Goal: Transaction & Acquisition: Book appointment/travel/reservation

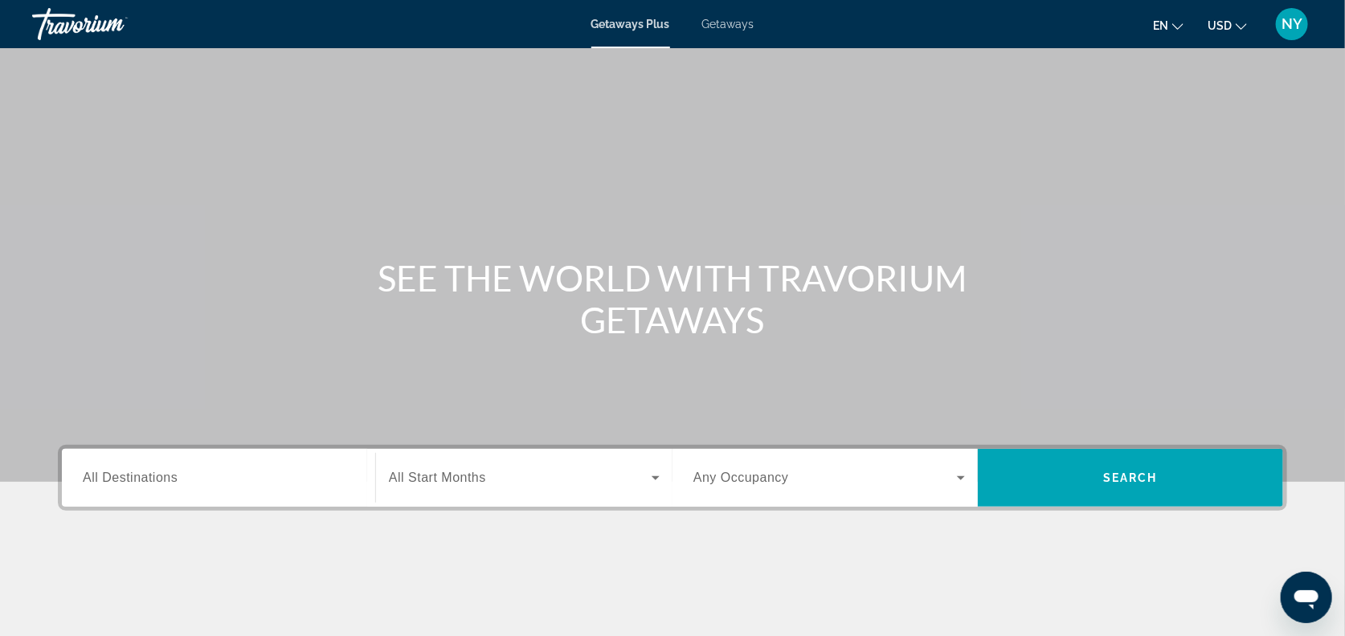
click at [728, 28] on span "Getaways" at bounding box center [728, 24] width 52 height 13
click at [146, 477] on span "All Destinations" at bounding box center [130, 478] width 95 height 14
click at [146, 477] on input "Destination All Destinations" at bounding box center [219, 478] width 272 height 19
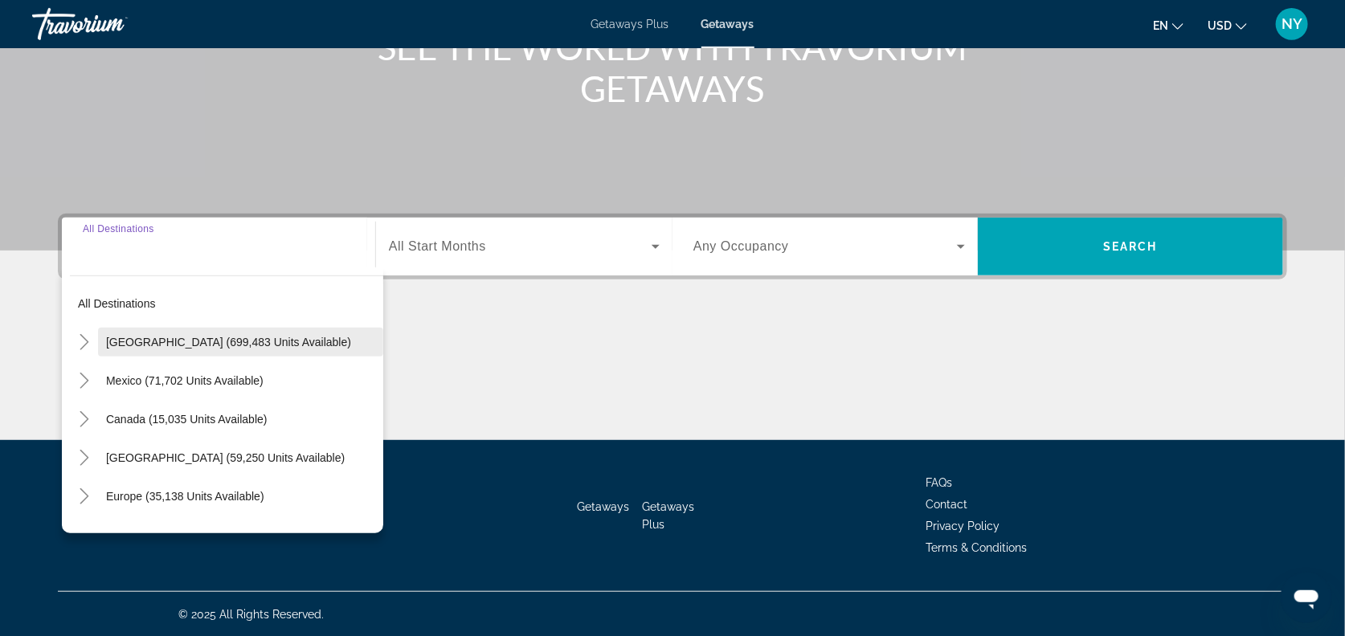
scroll to position [232, 0]
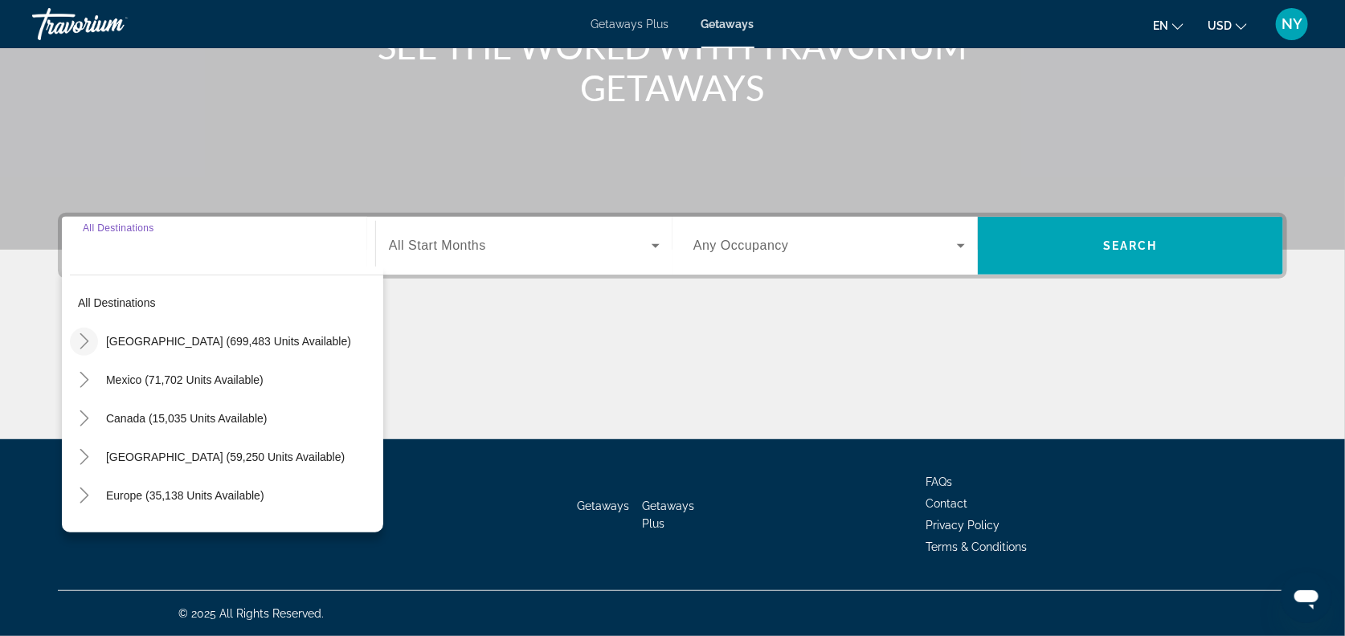
click at [84, 338] on icon "Toggle United States (699,483 units available)" at bounding box center [84, 341] width 16 height 16
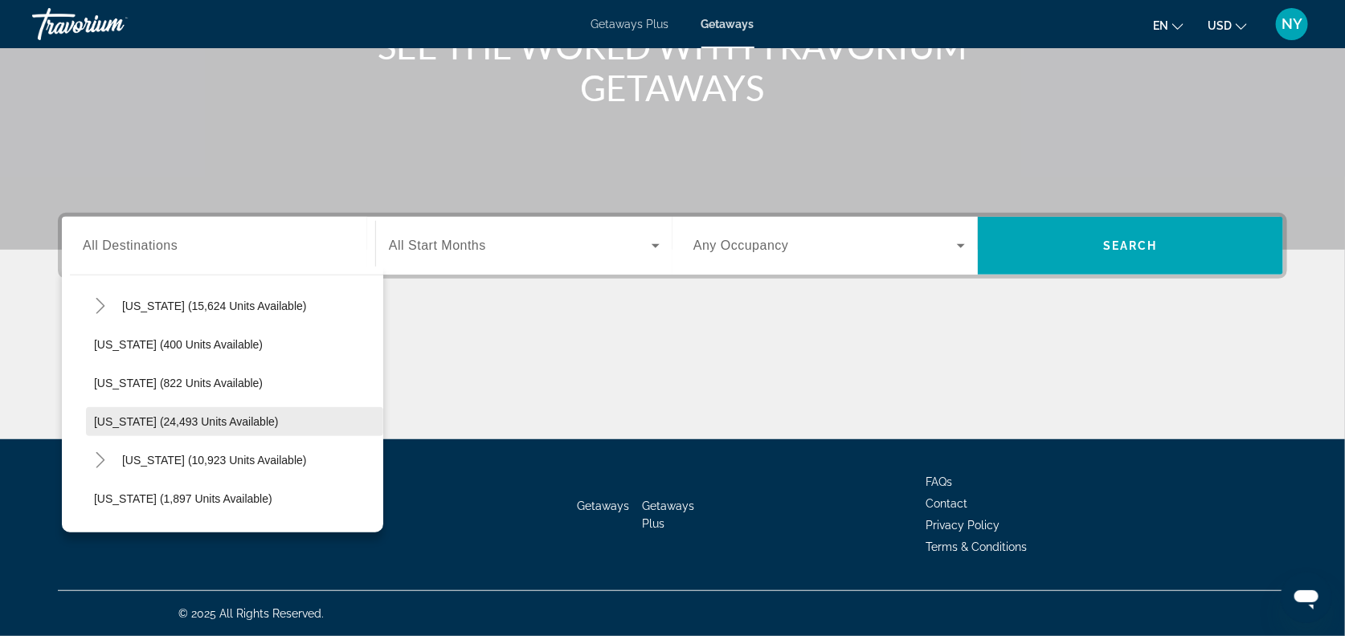
scroll to position [1154, 0]
click at [172, 419] on span "[US_STATE] (24,493 units available)" at bounding box center [186, 421] width 185 height 13
type input "**********"
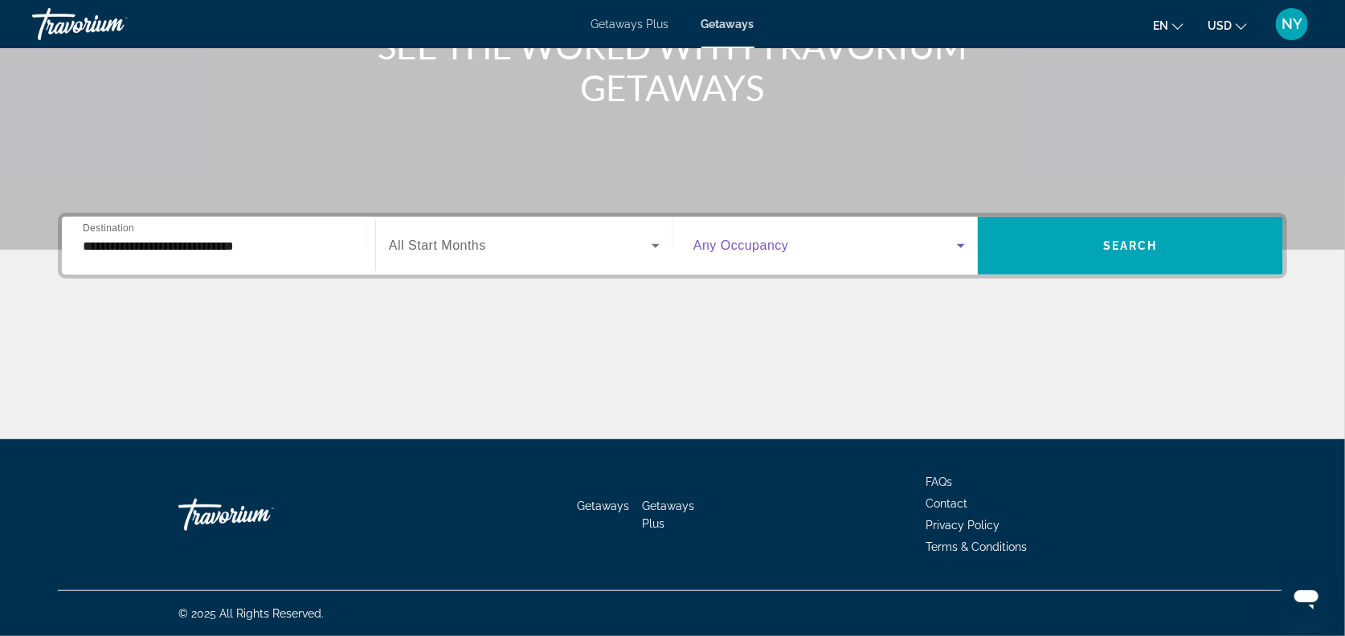
click at [954, 243] on icon "Search widget" at bounding box center [960, 245] width 19 height 19
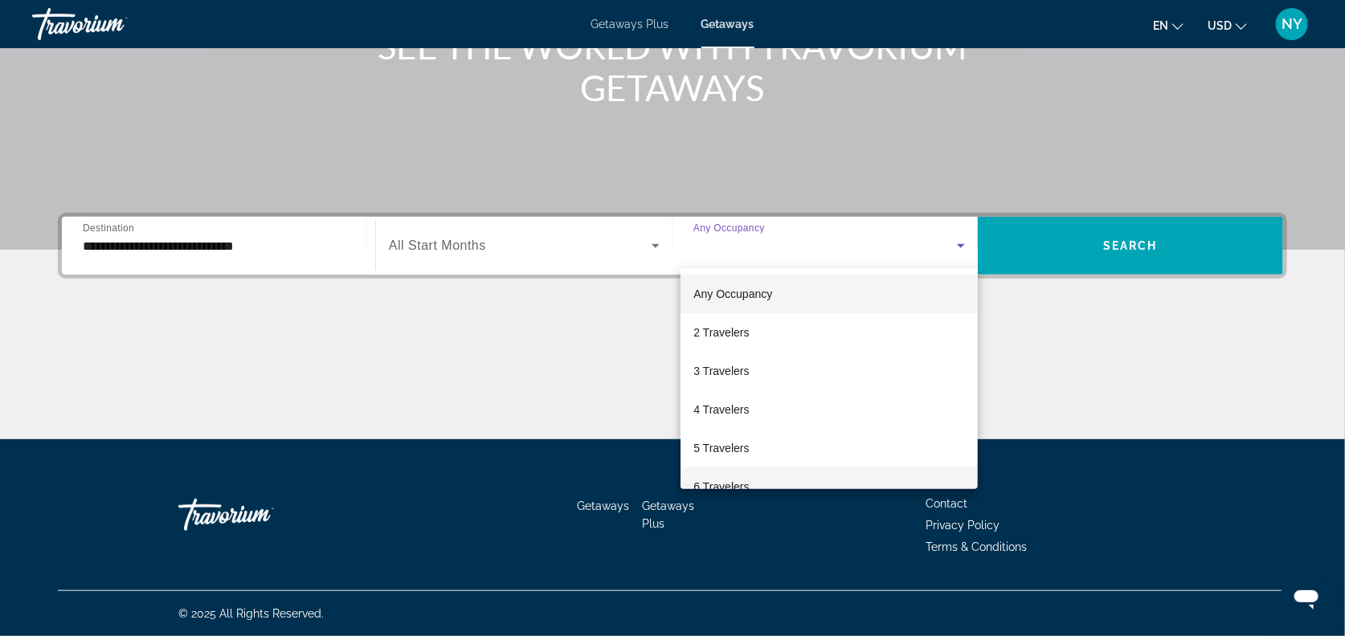
click at [718, 481] on span "6 Travelers" at bounding box center [720, 486] width 55 height 19
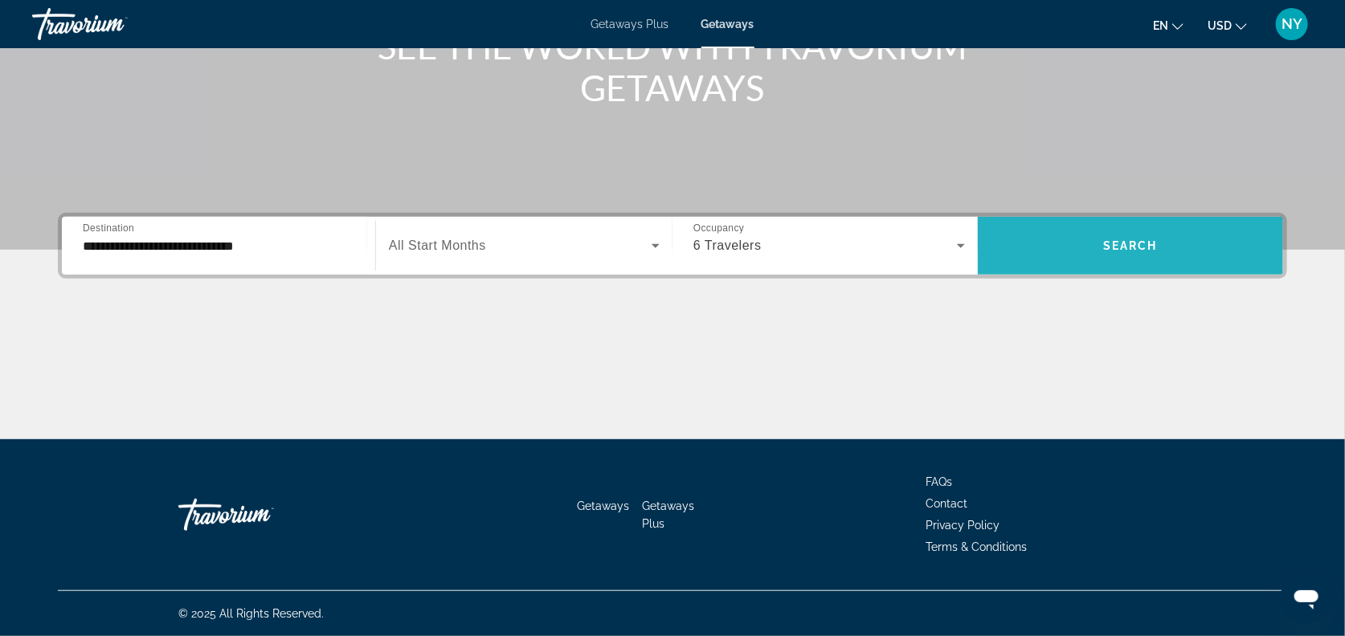
click at [1109, 257] on span "Search widget" at bounding box center [1130, 246] width 305 height 39
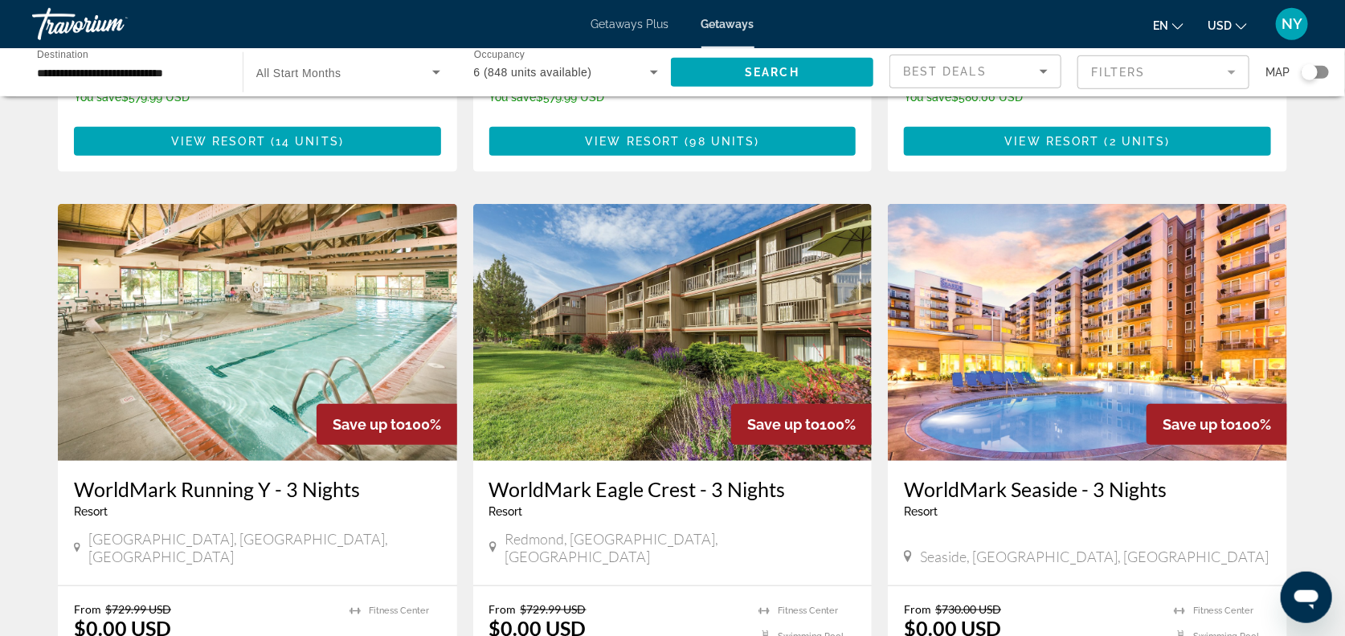
scroll to position [521, 0]
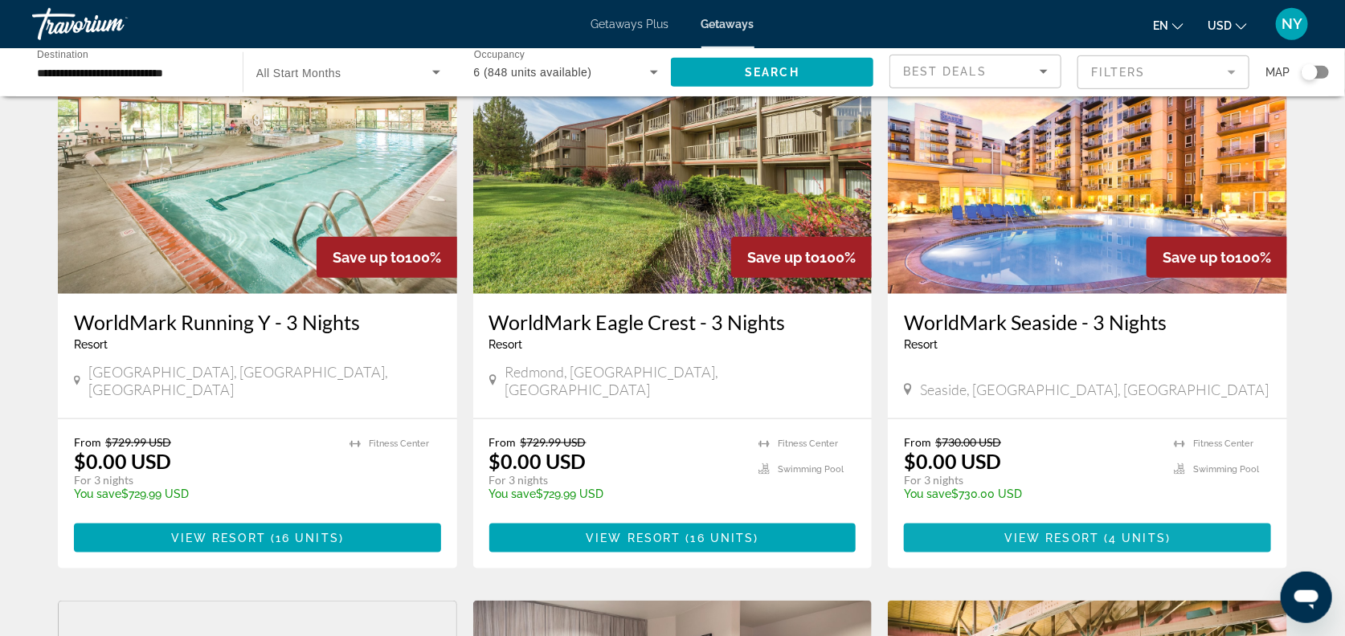
click at [1093, 532] on span "View Resort" at bounding box center [1051, 538] width 95 height 13
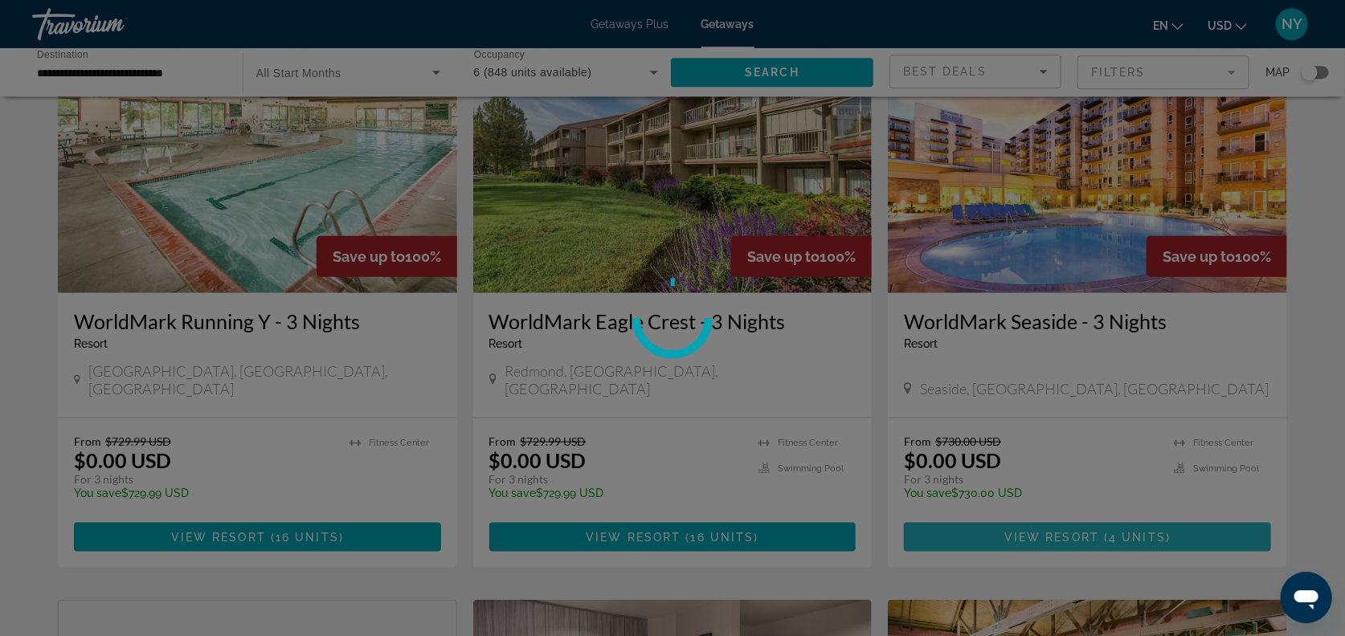
scroll to position [689, 0]
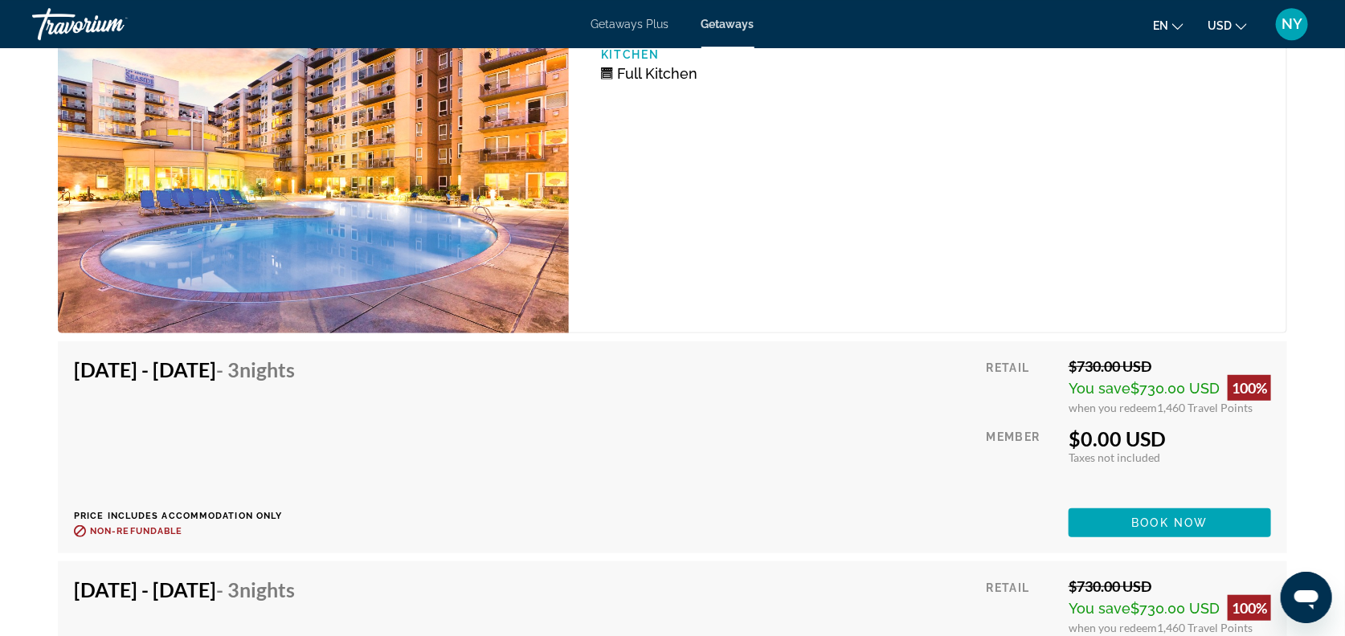
scroll to position [3296, 0]
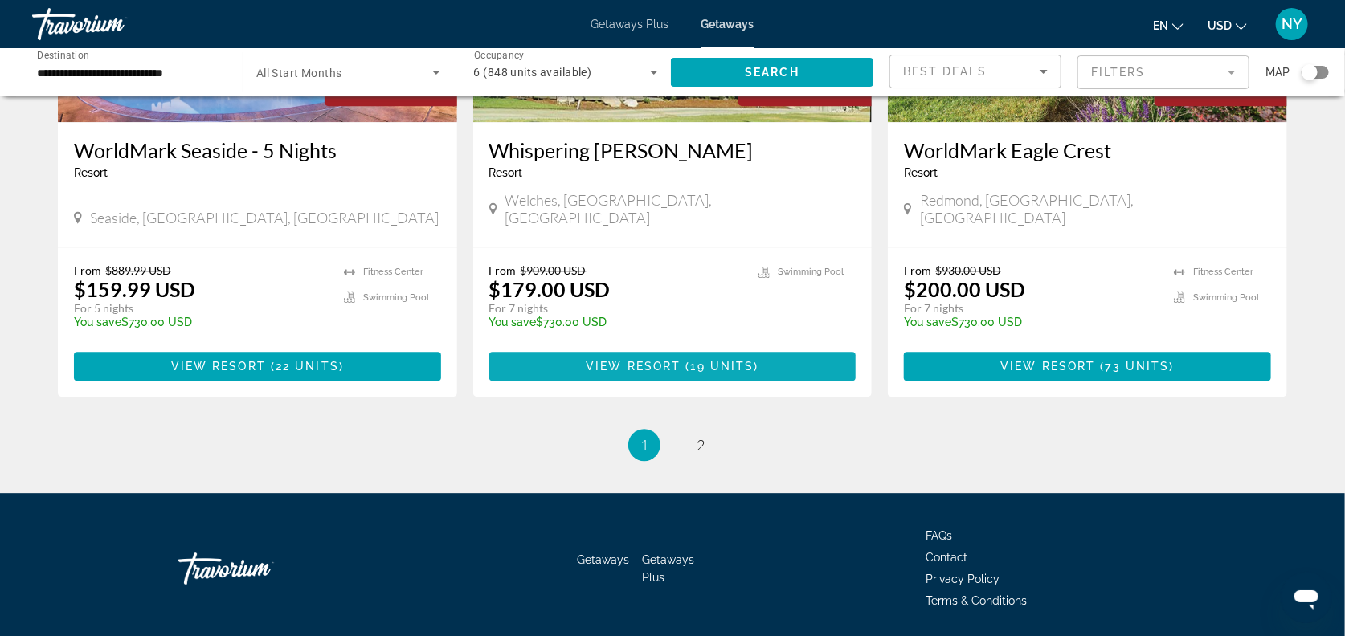
scroll to position [1987, 0]
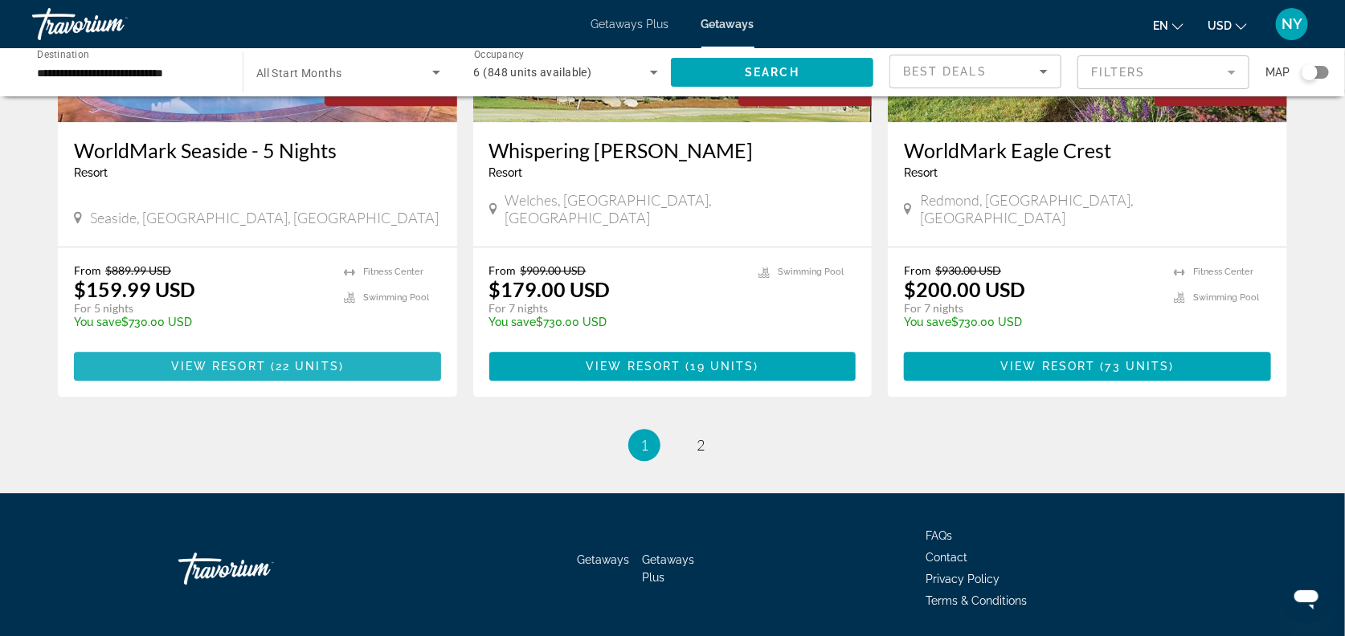
click at [321, 360] on span "22 units" at bounding box center [307, 366] width 63 height 13
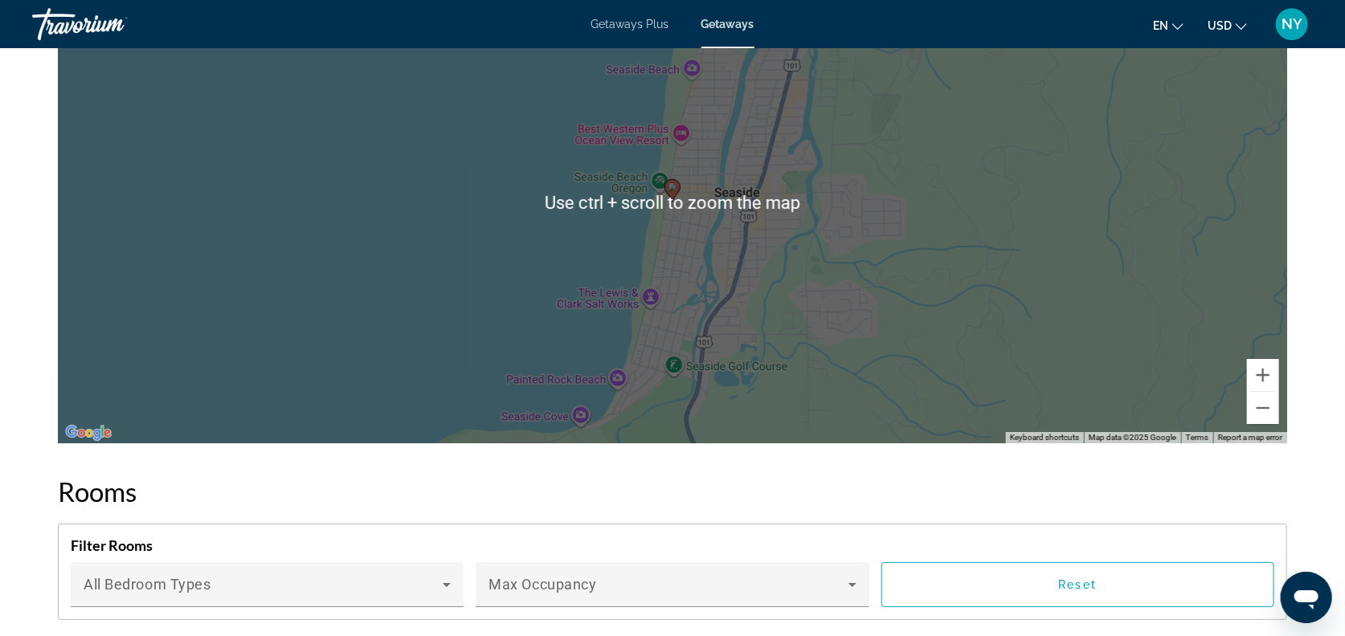
scroll to position [2717, 0]
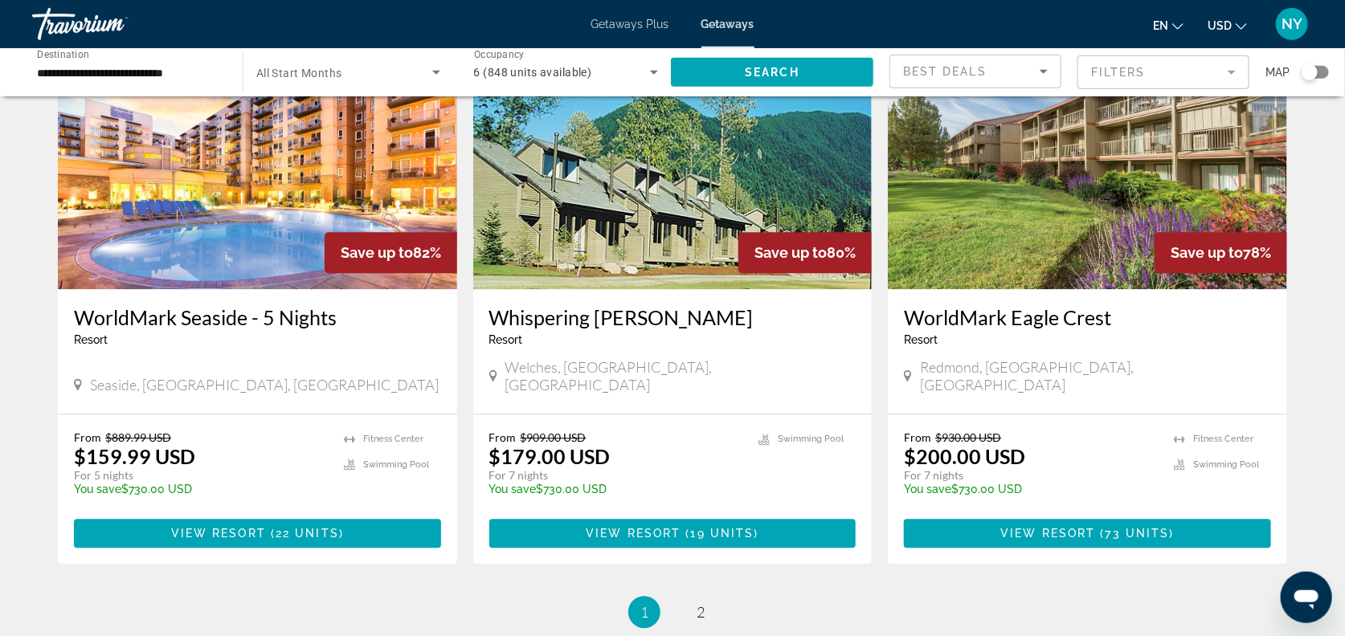
scroll to position [1820, 0]
click at [664, 527] on span "View Resort" at bounding box center [633, 533] width 95 height 13
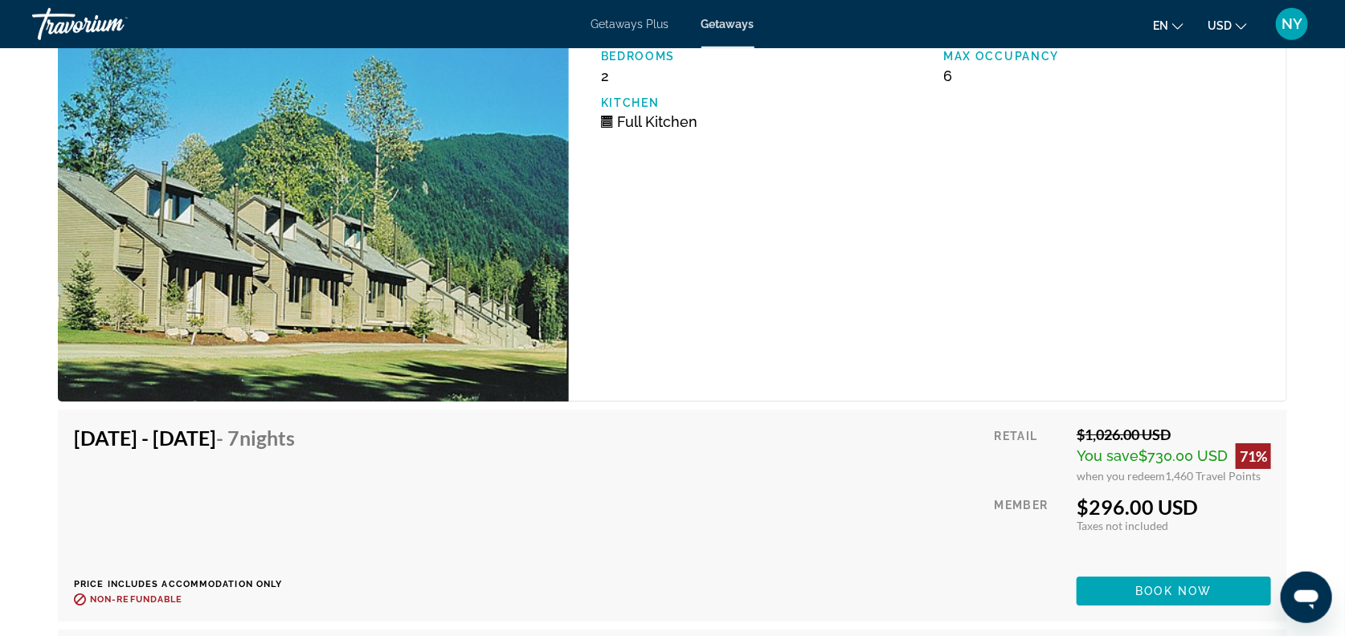
scroll to position [2695, 0]
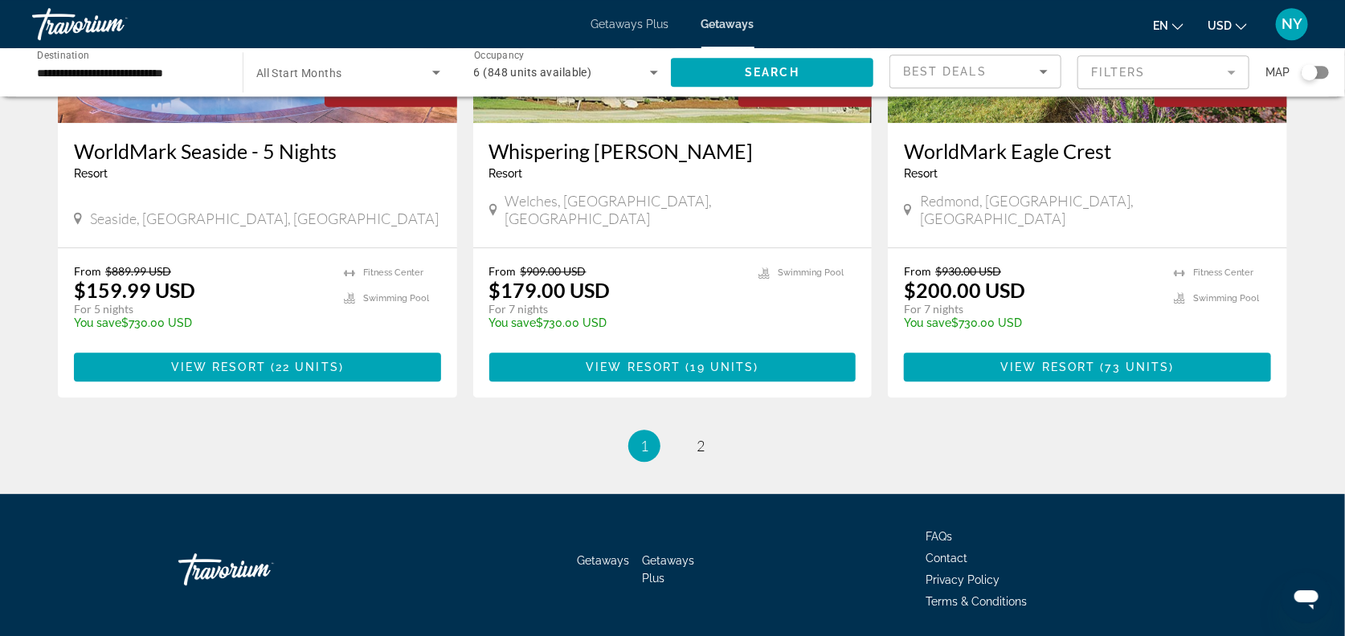
scroll to position [1987, 0]
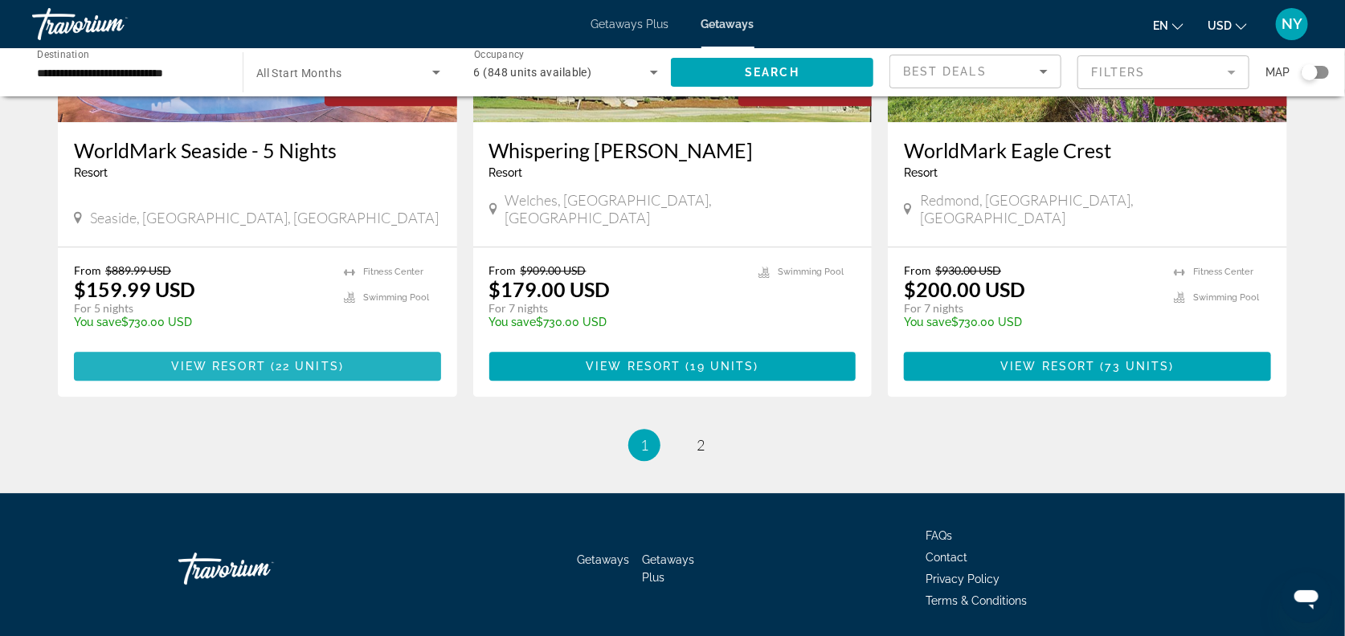
click at [281, 360] on span "22 units" at bounding box center [307, 366] width 63 height 13
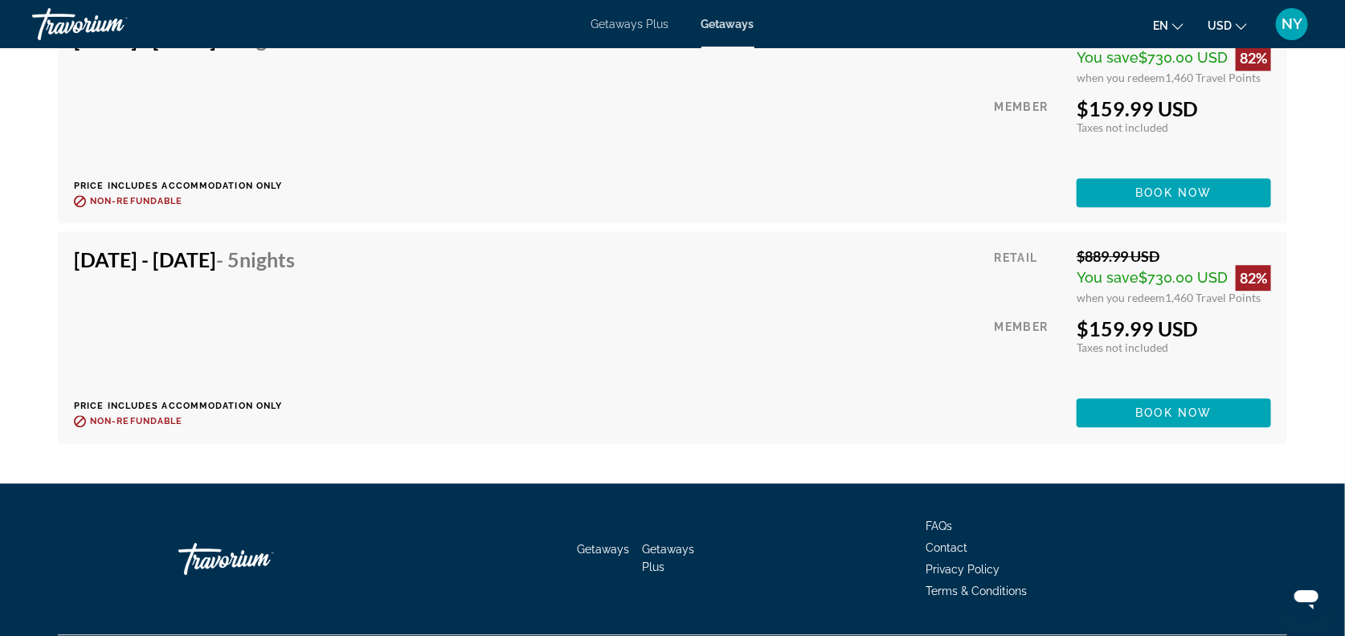
scroll to position [5053, 0]
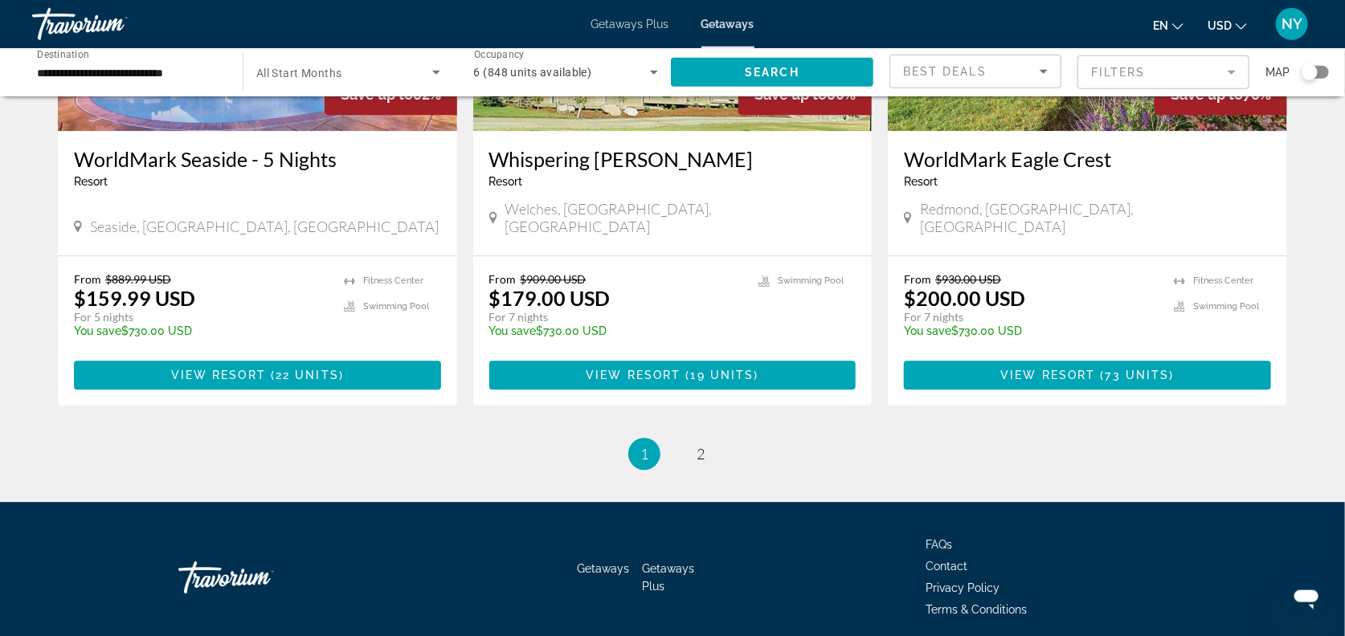
scroll to position [1987, 0]
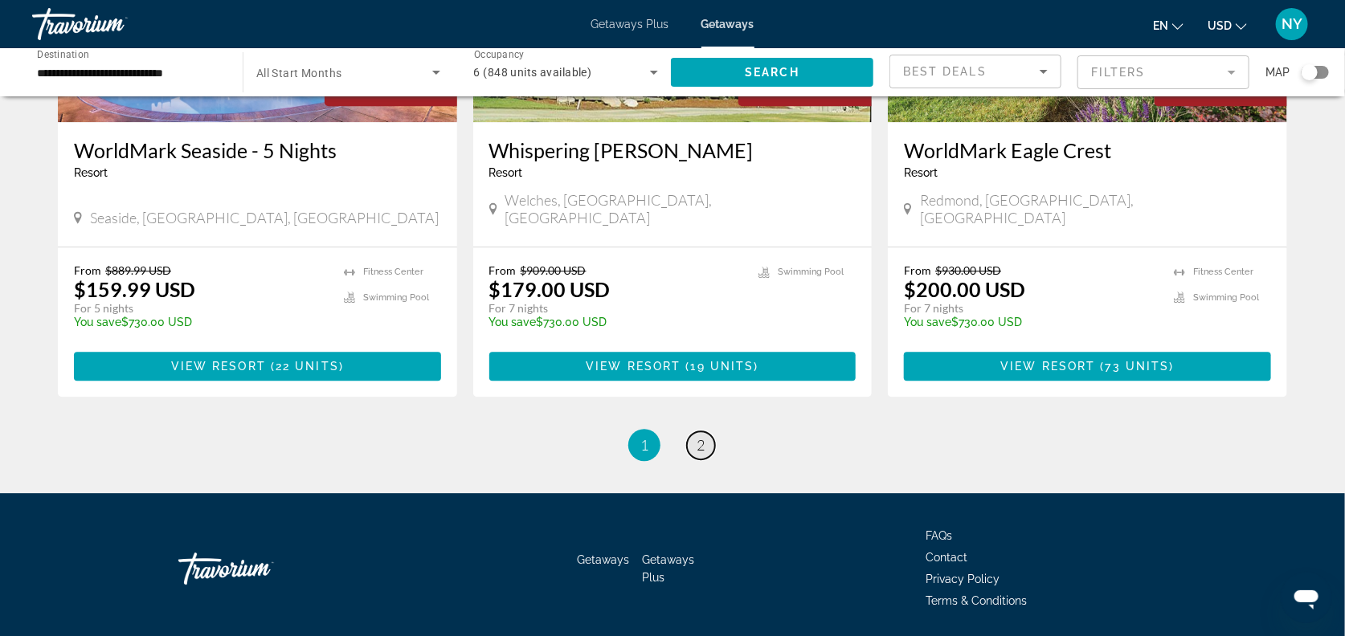
click at [703, 436] on span "2" at bounding box center [700, 445] width 8 height 18
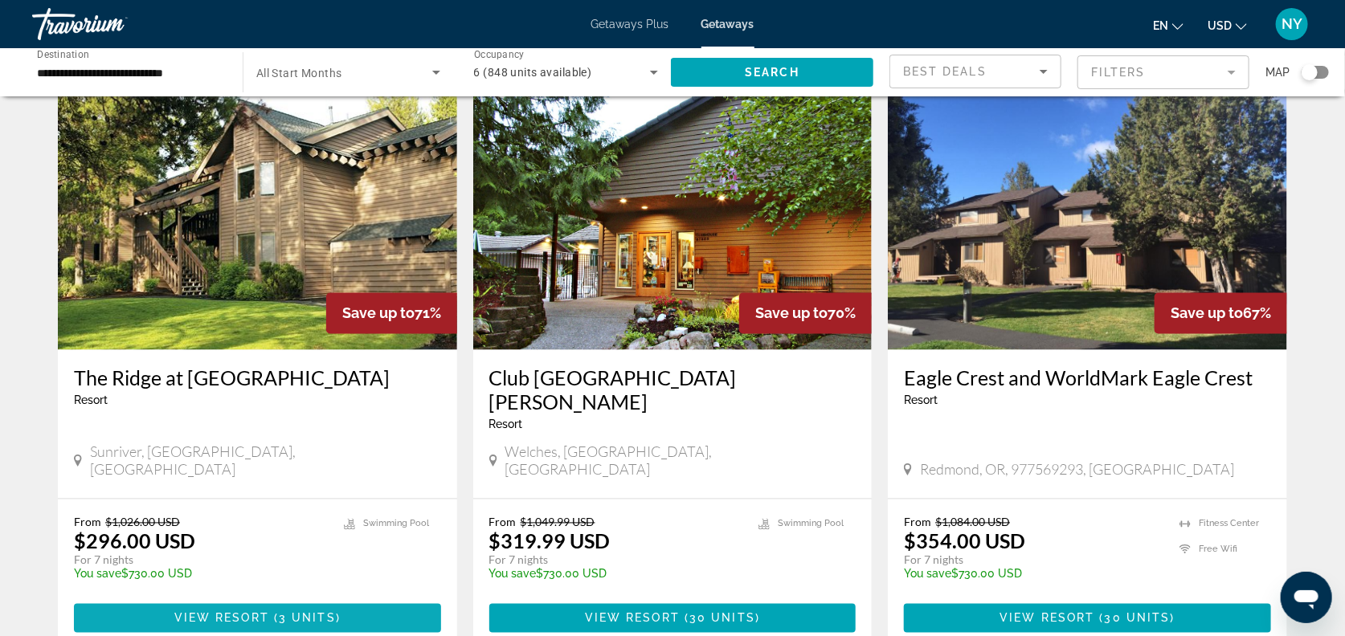
scroll to position [1213, 0]
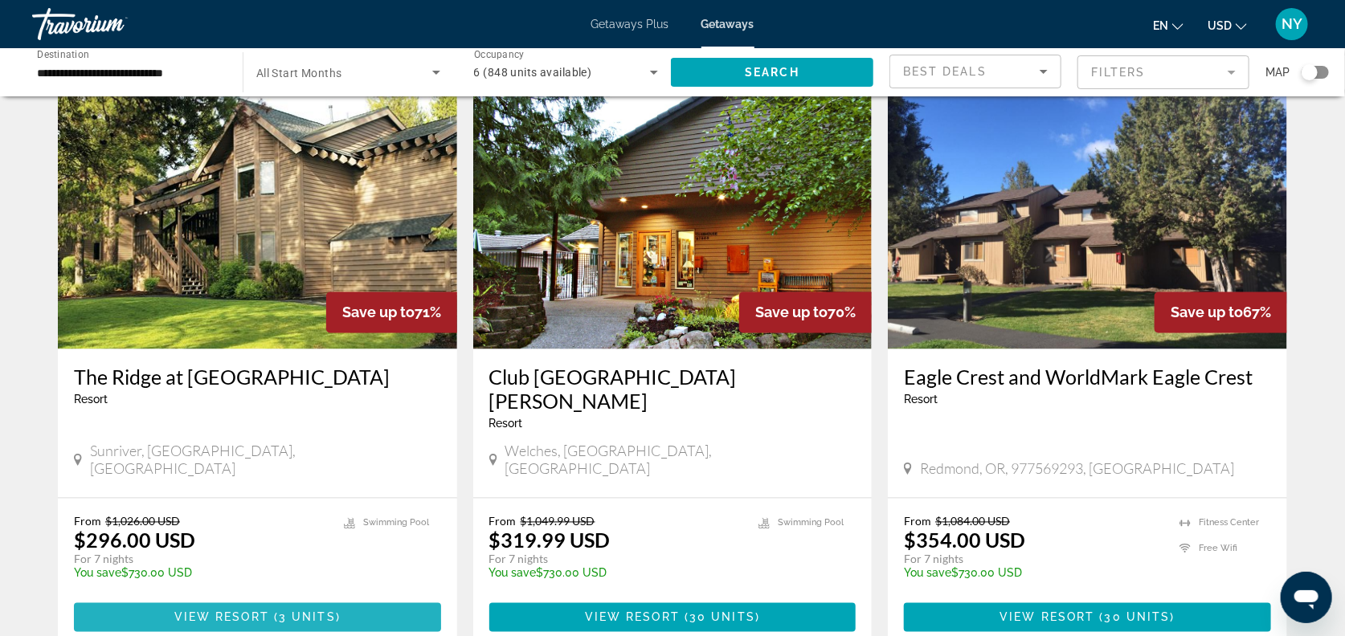
click at [237, 611] on span "View Resort" at bounding box center [221, 617] width 95 height 13
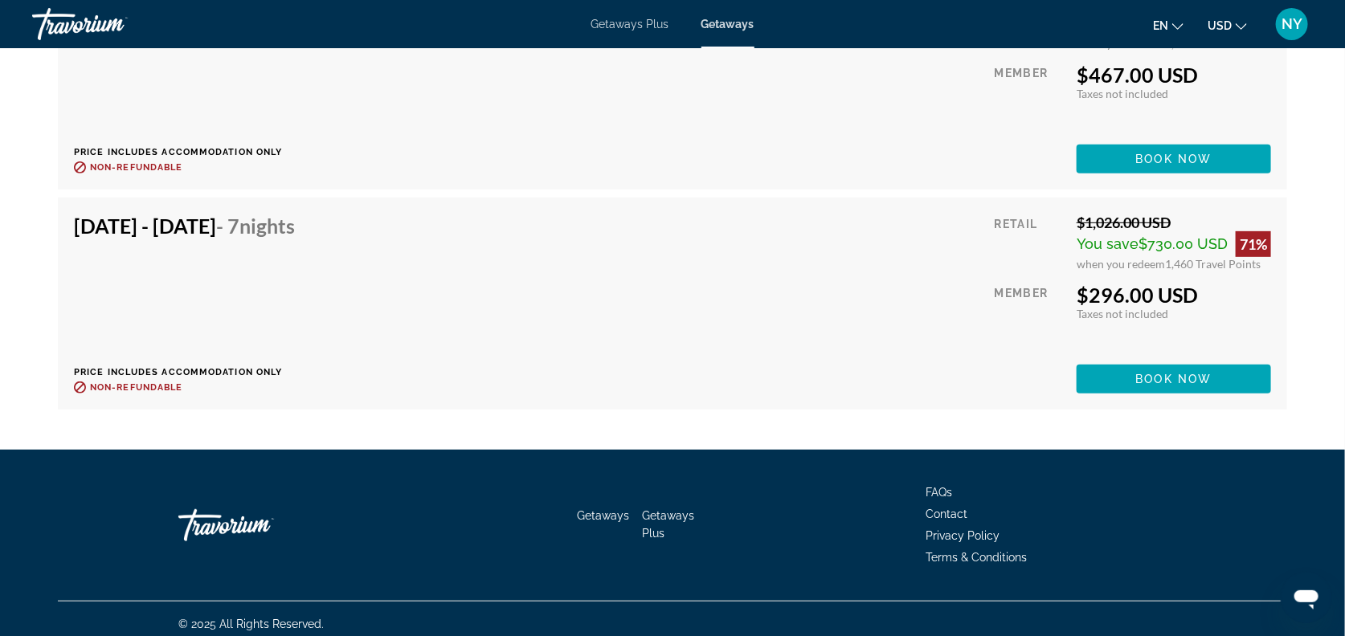
scroll to position [3233, 0]
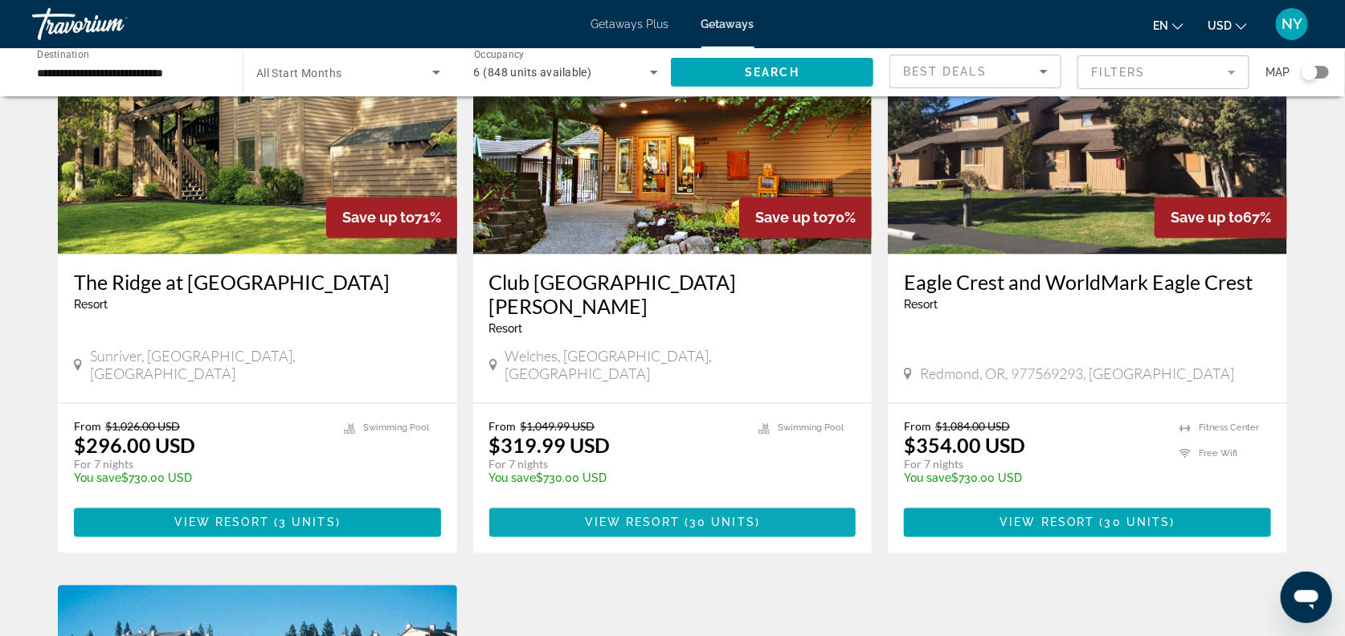
scroll to position [1307, 0]
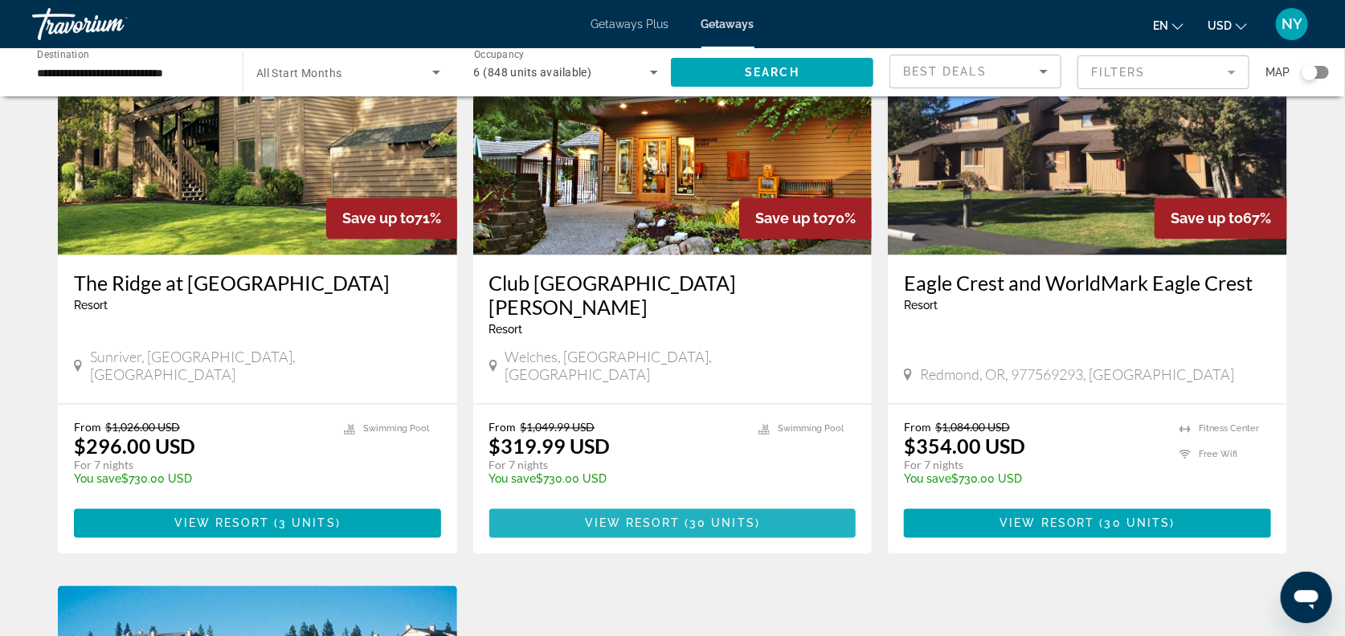
click at [619, 517] on span "View Resort" at bounding box center [632, 523] width 95 height 13
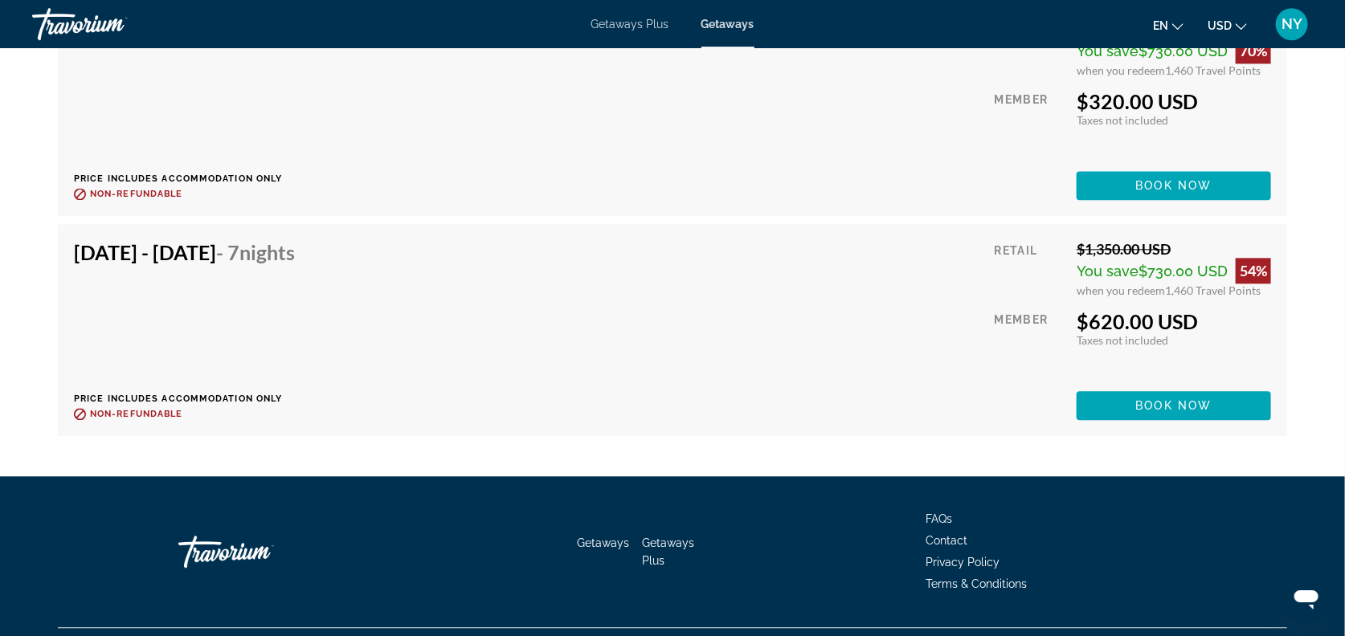
scroll to position [4683, 0]
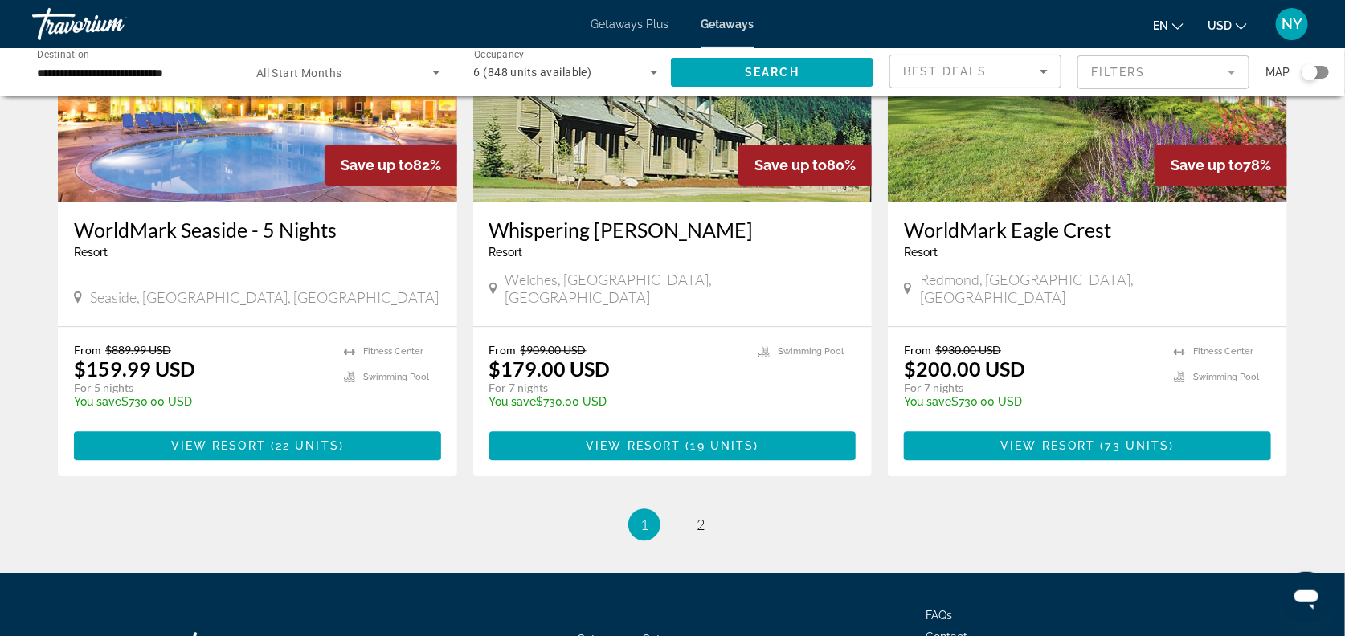
scroll to position [1987, 0]
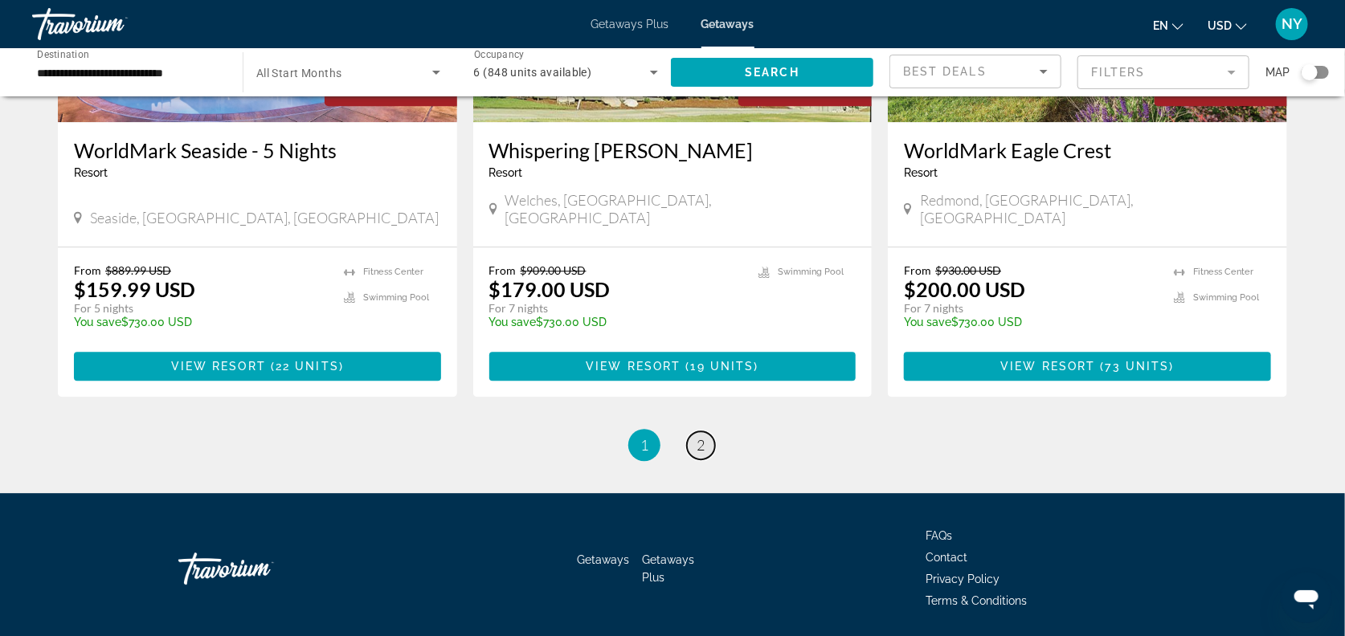
click at [698, 436] on span "2" at bounding box center [700, 445] width 8 height 18
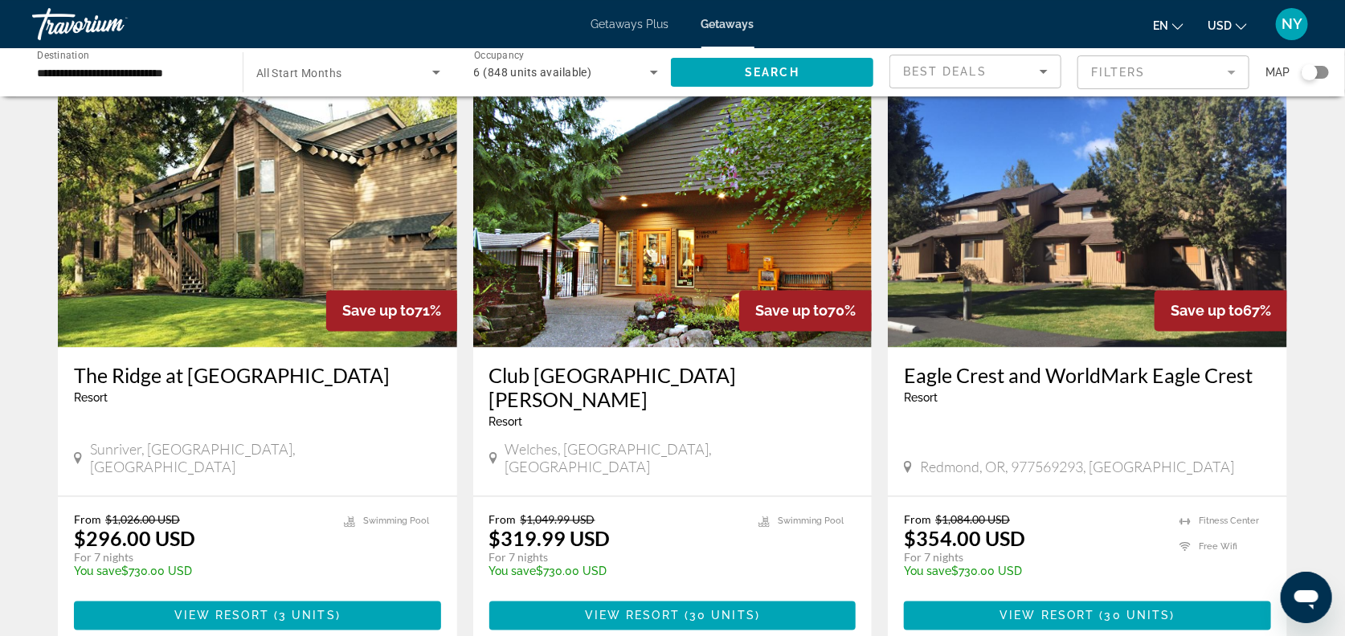
scroll to position [1215, 0]
click at [670, 610] on span "View Resort" at bounding box center [632, 616] width 95 height 13
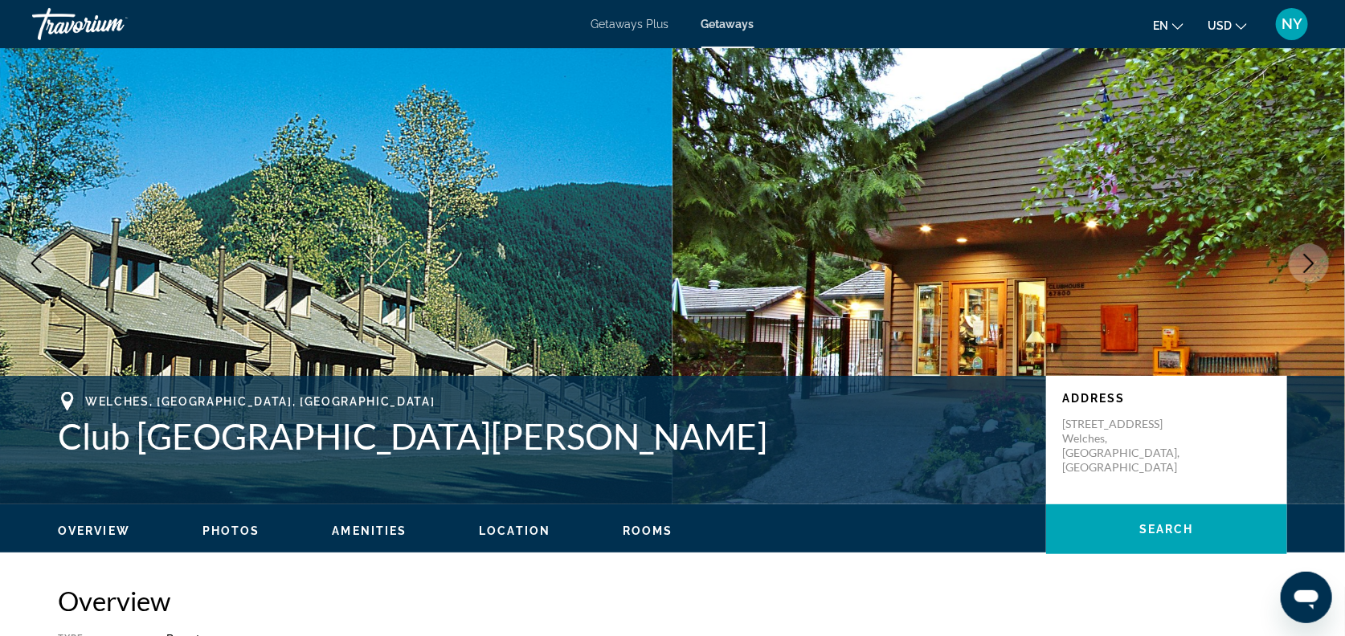
scroll to position [37, 0]
